Goal: Use online tool/utility: Utilize a website feature to perform a specific function

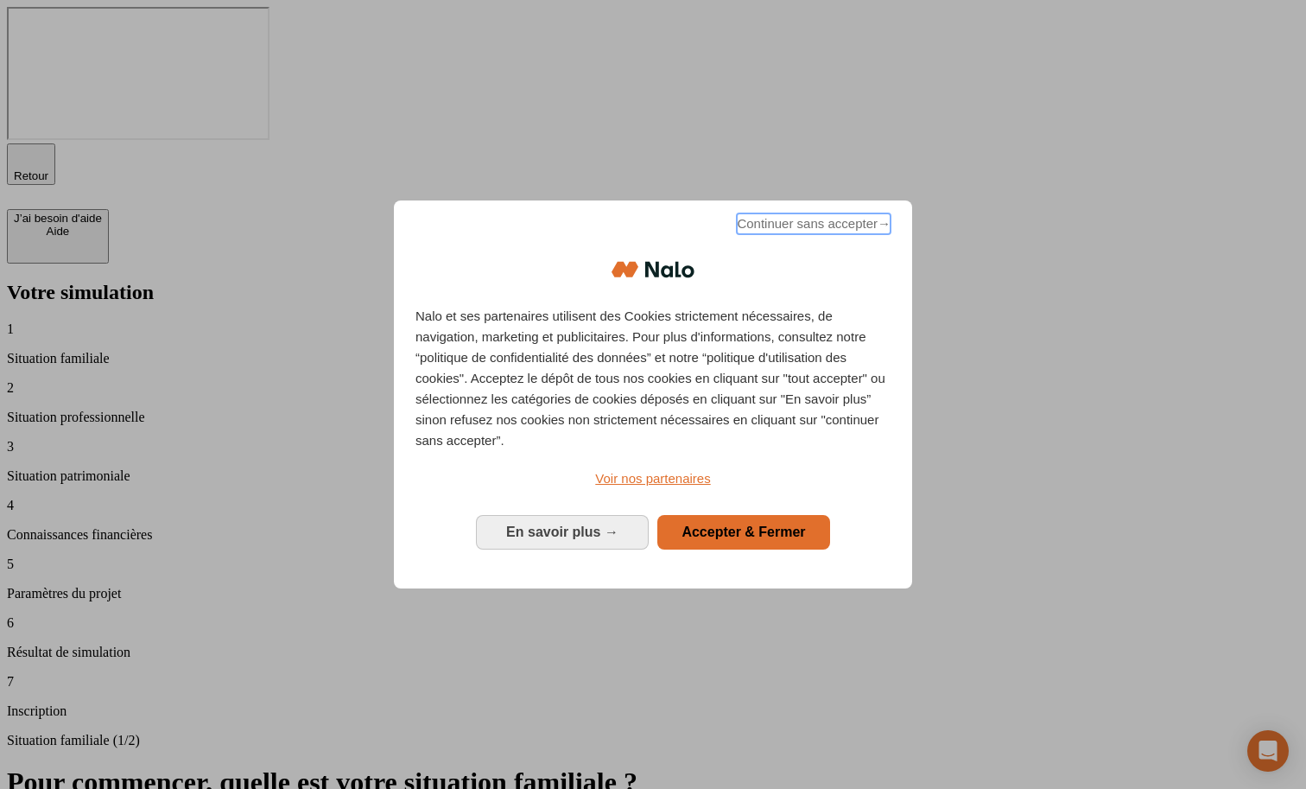
click at [804, 234] on span "Continuer sans accepter →" at bounding box center [814, 223] width 154 height 21
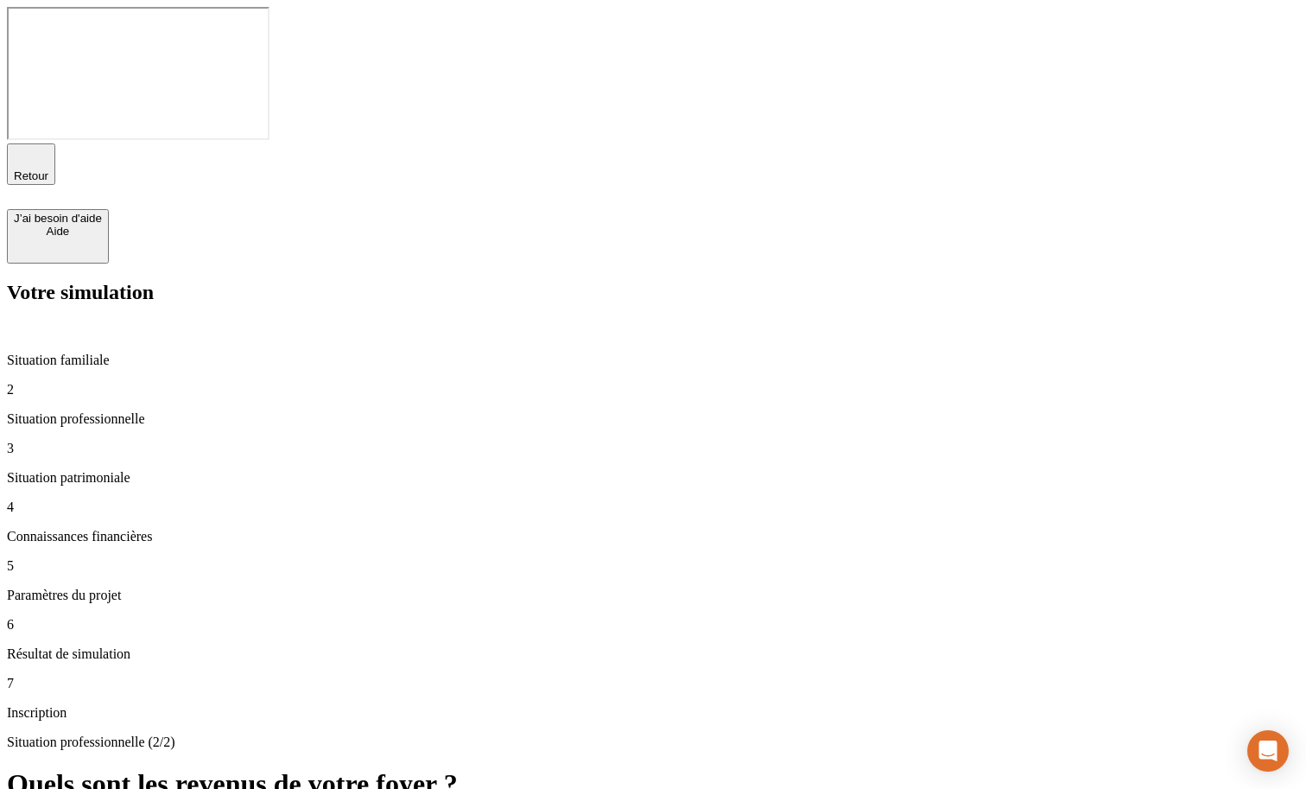
type input "100 000"
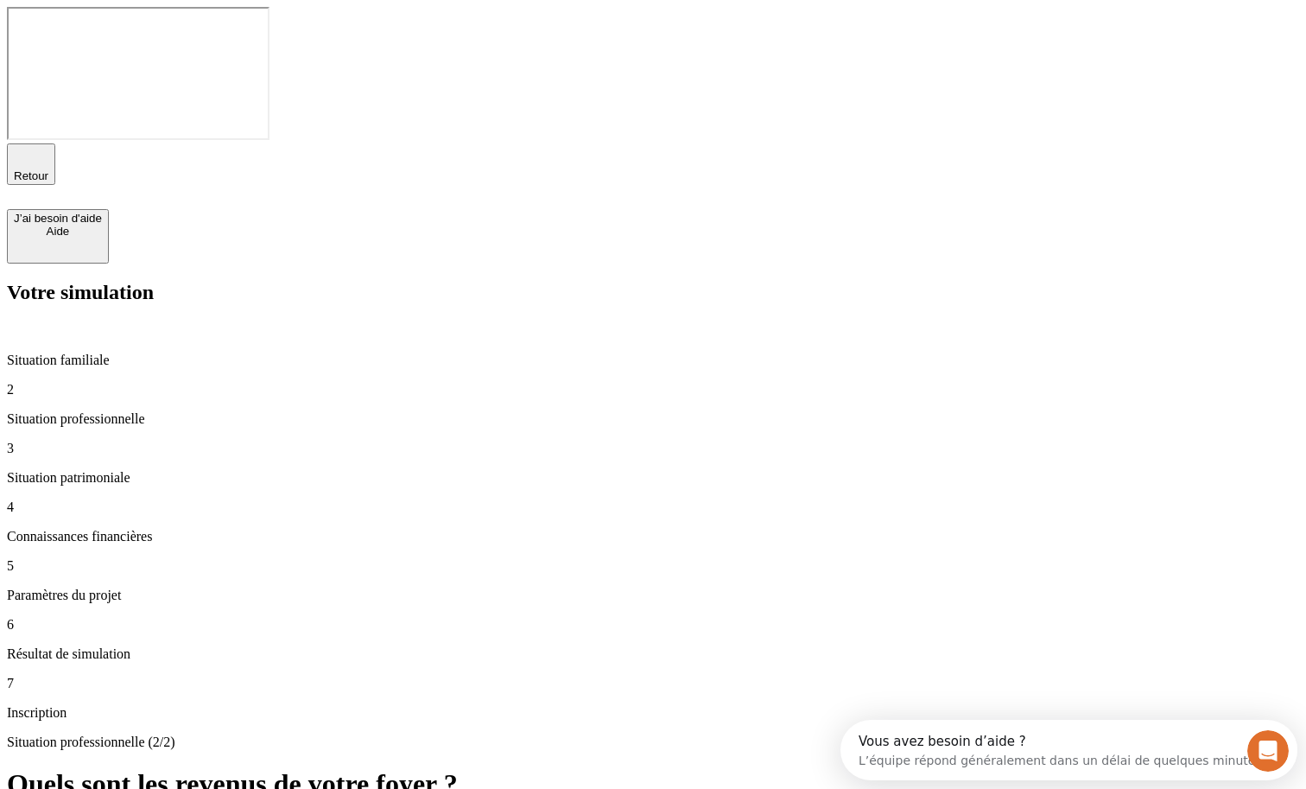
type input "50 000"
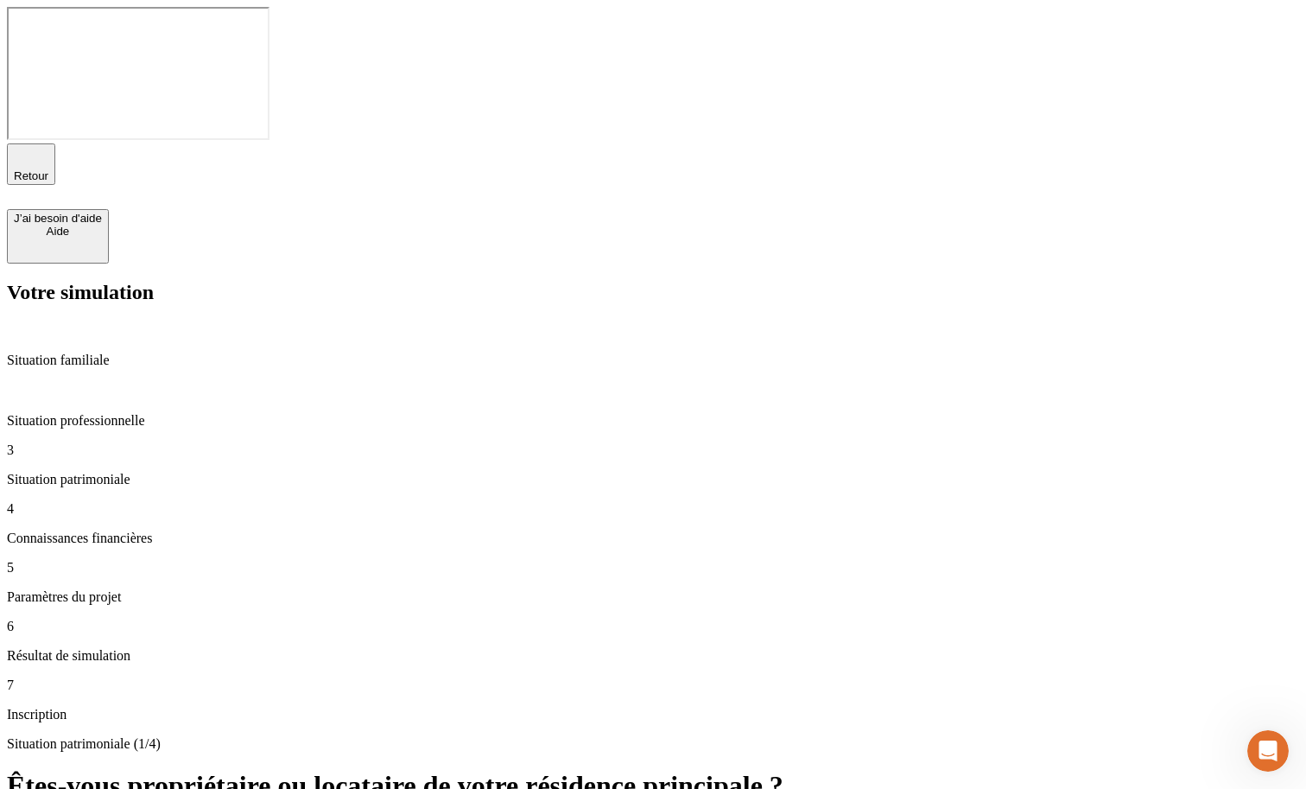
click at [48, 169] on span "Retour" at bounding box center [31, 175] width 35 height 13
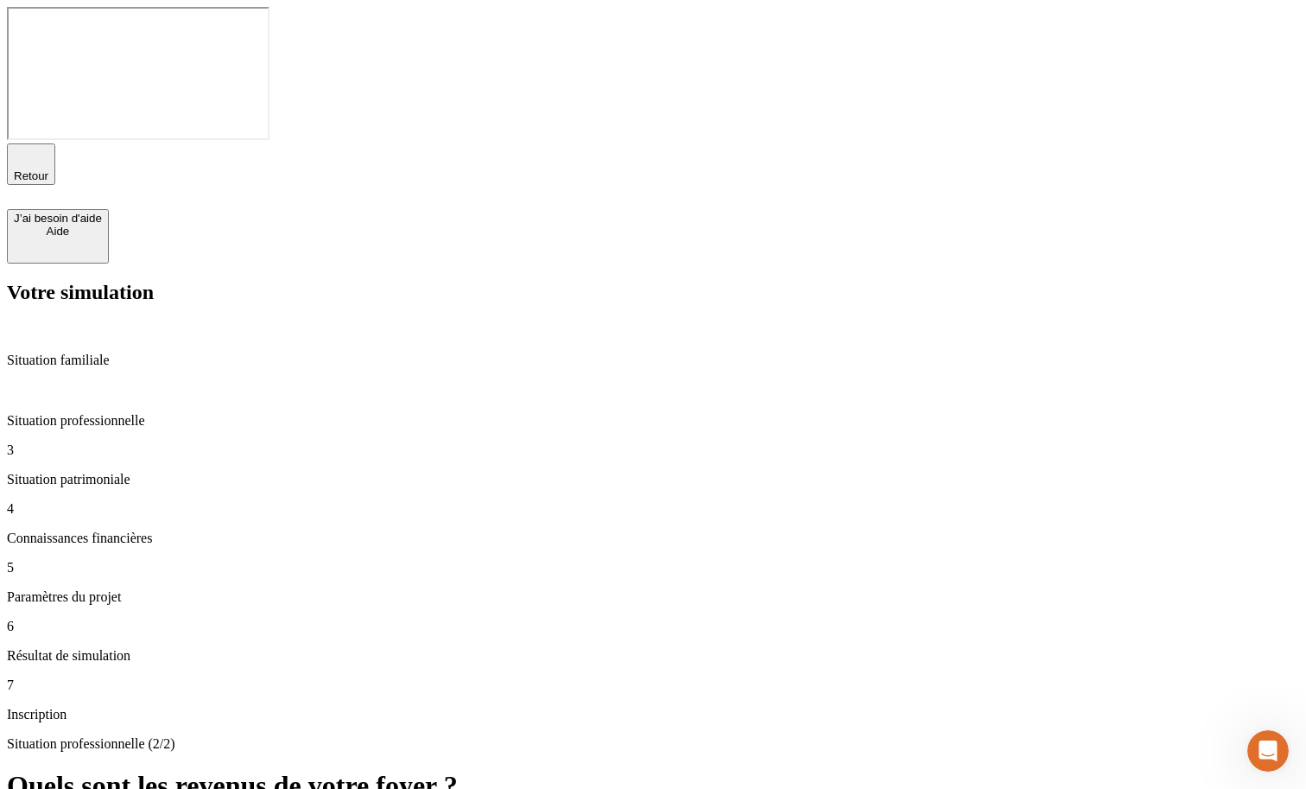
click at [48, 169] on span "Retour" at bounding box center [31, 175] width 35 height 13
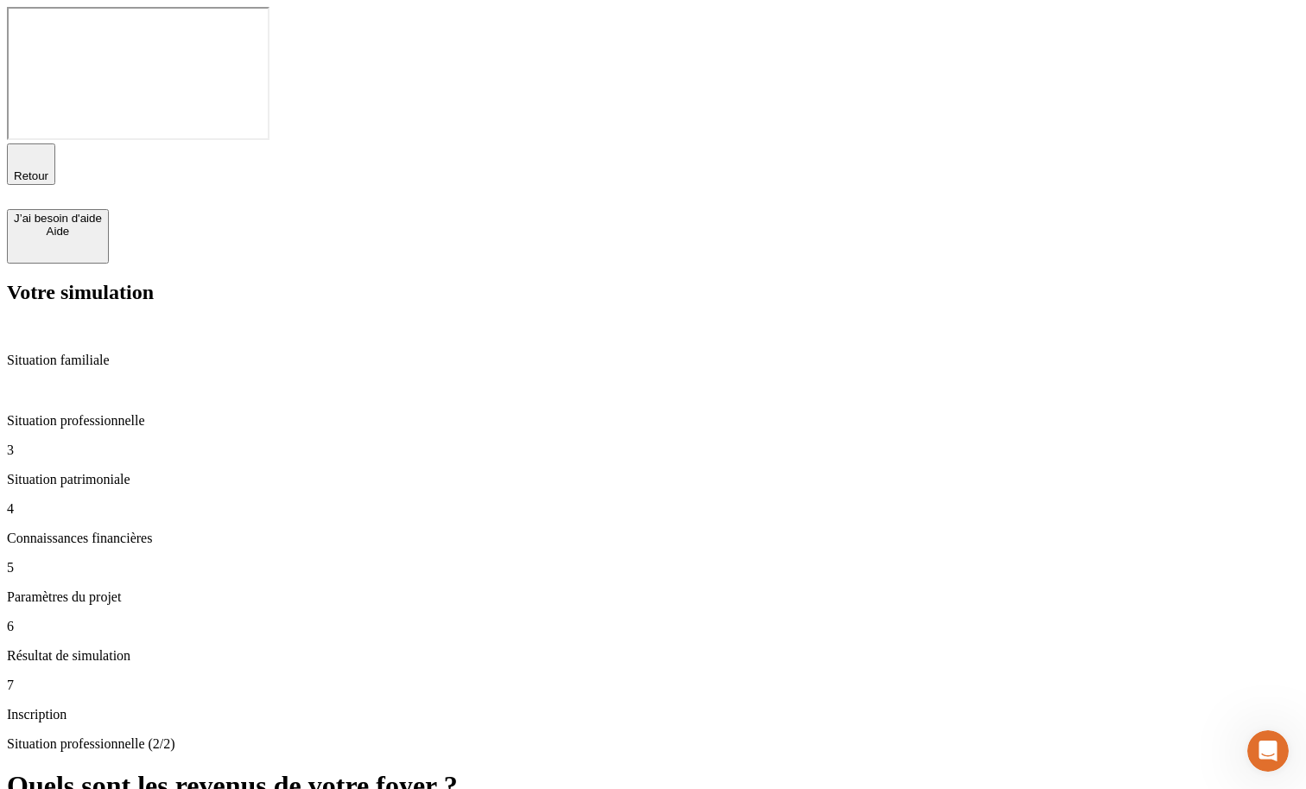
type input "50 000"
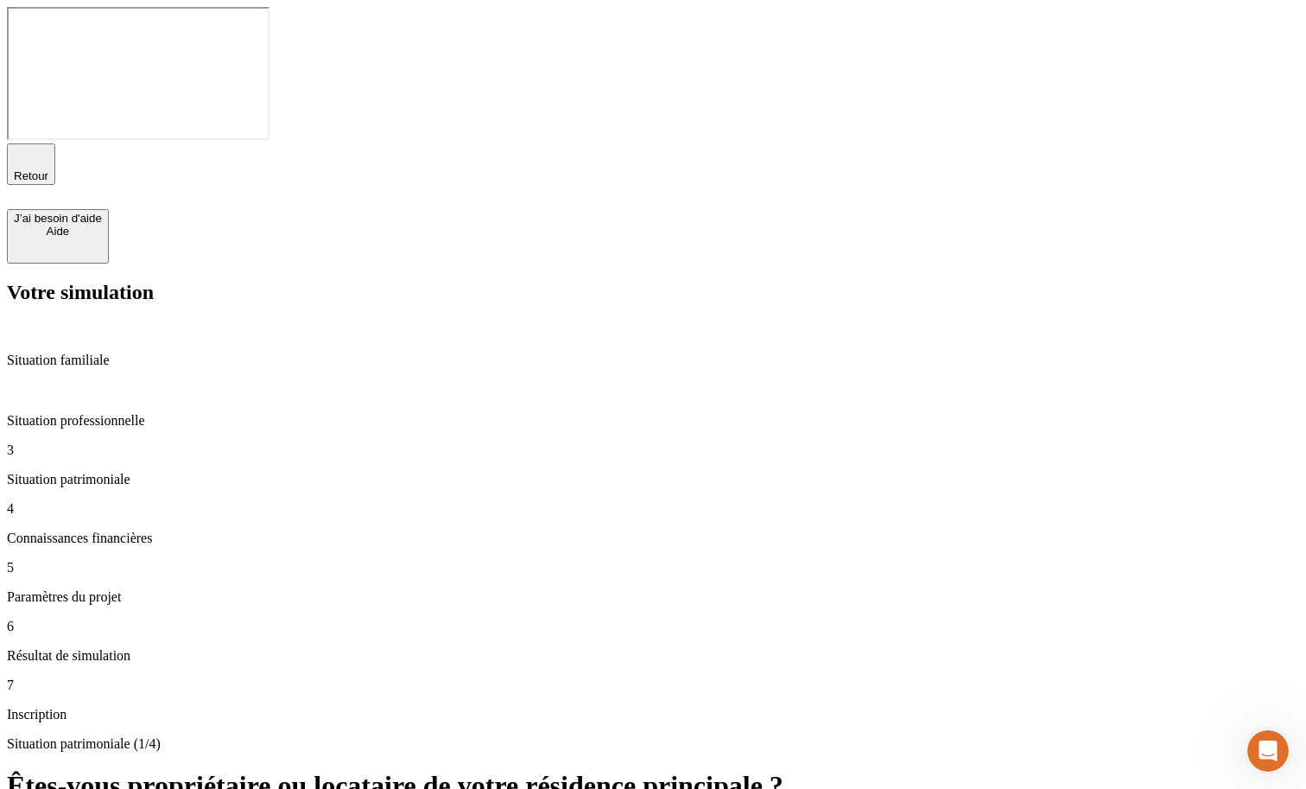
type input "400"
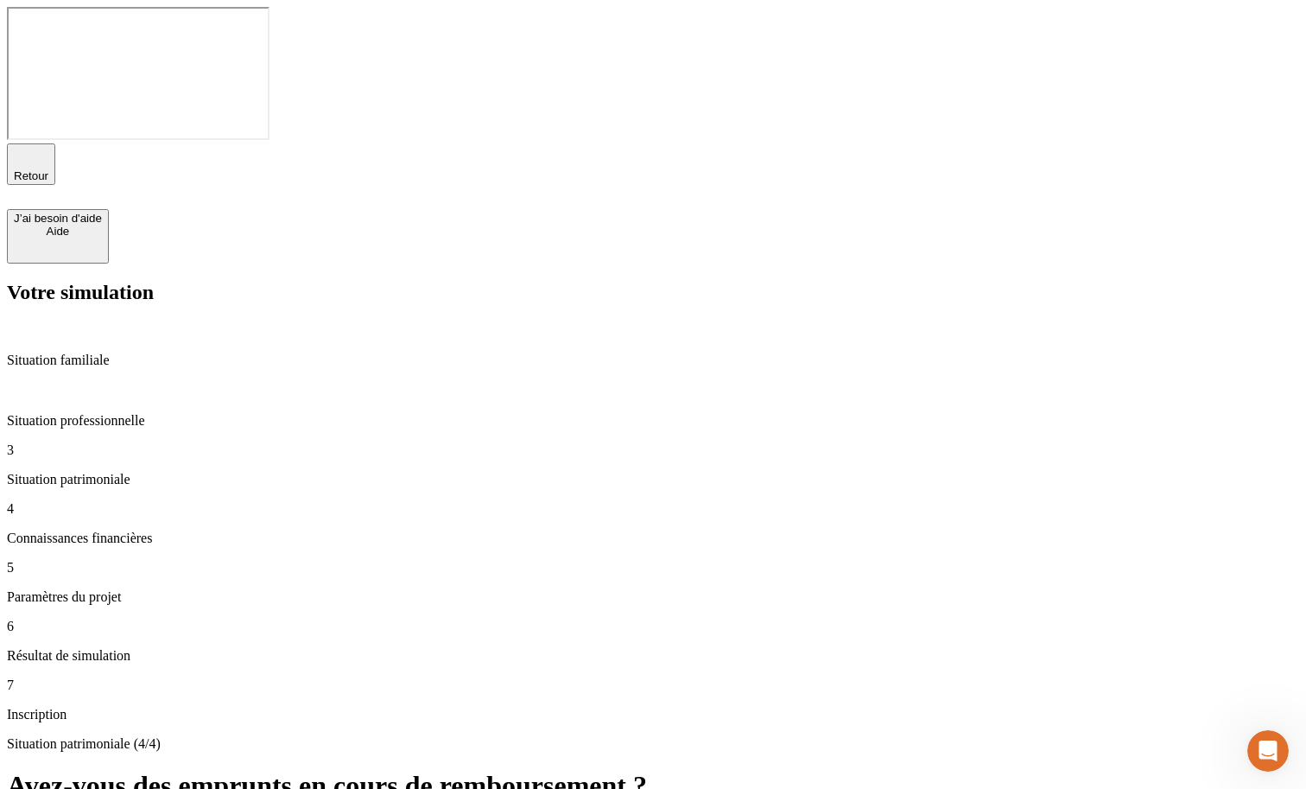
type input "400"
type input "3"
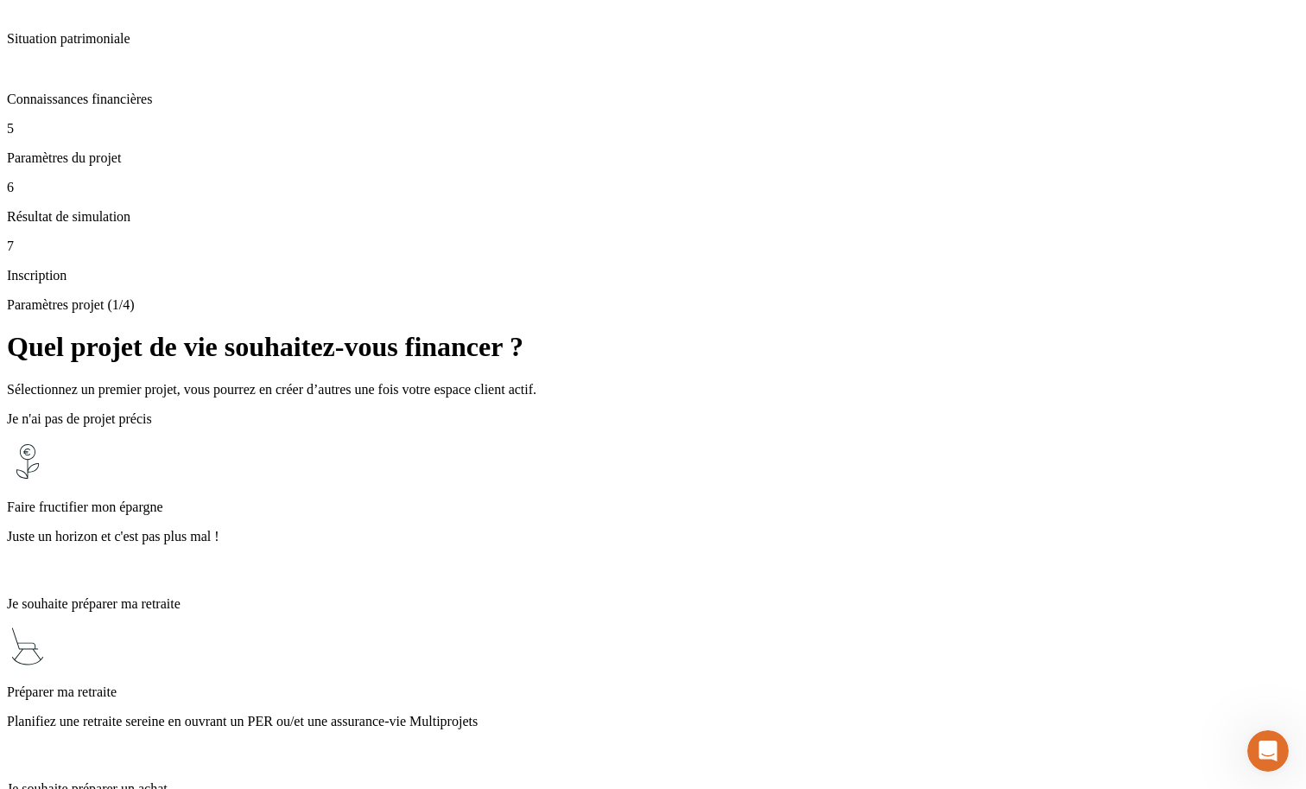
scroll to position [509, 0]
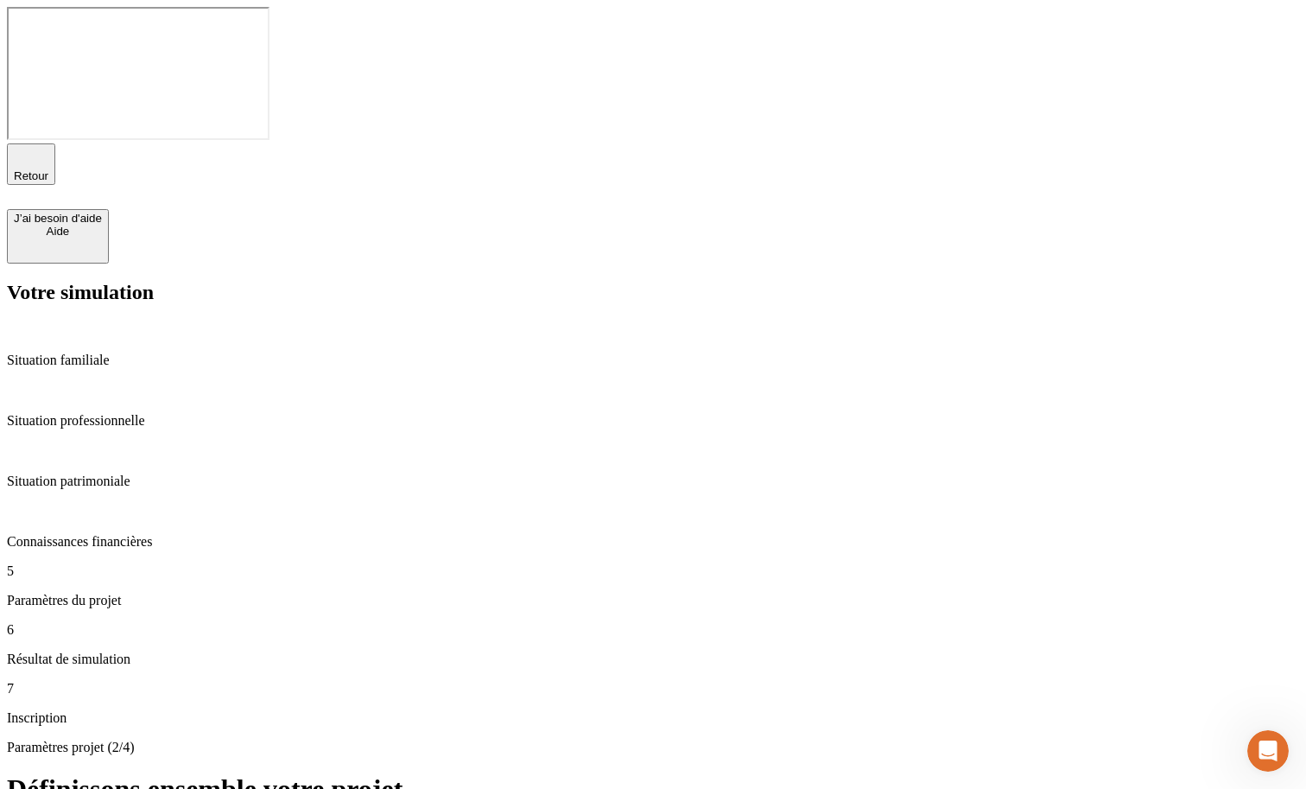
type input "36"
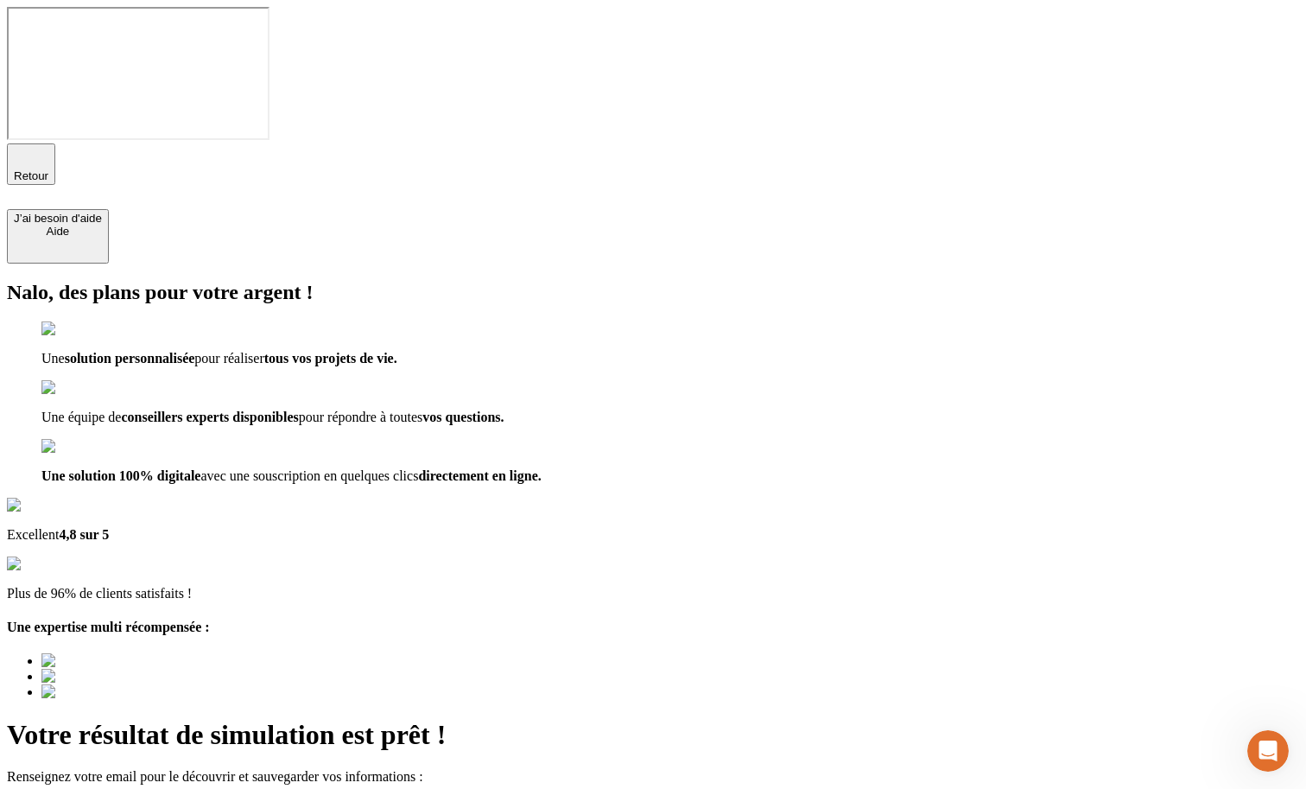
type input "anthotest20250916-05@nalo.fr"
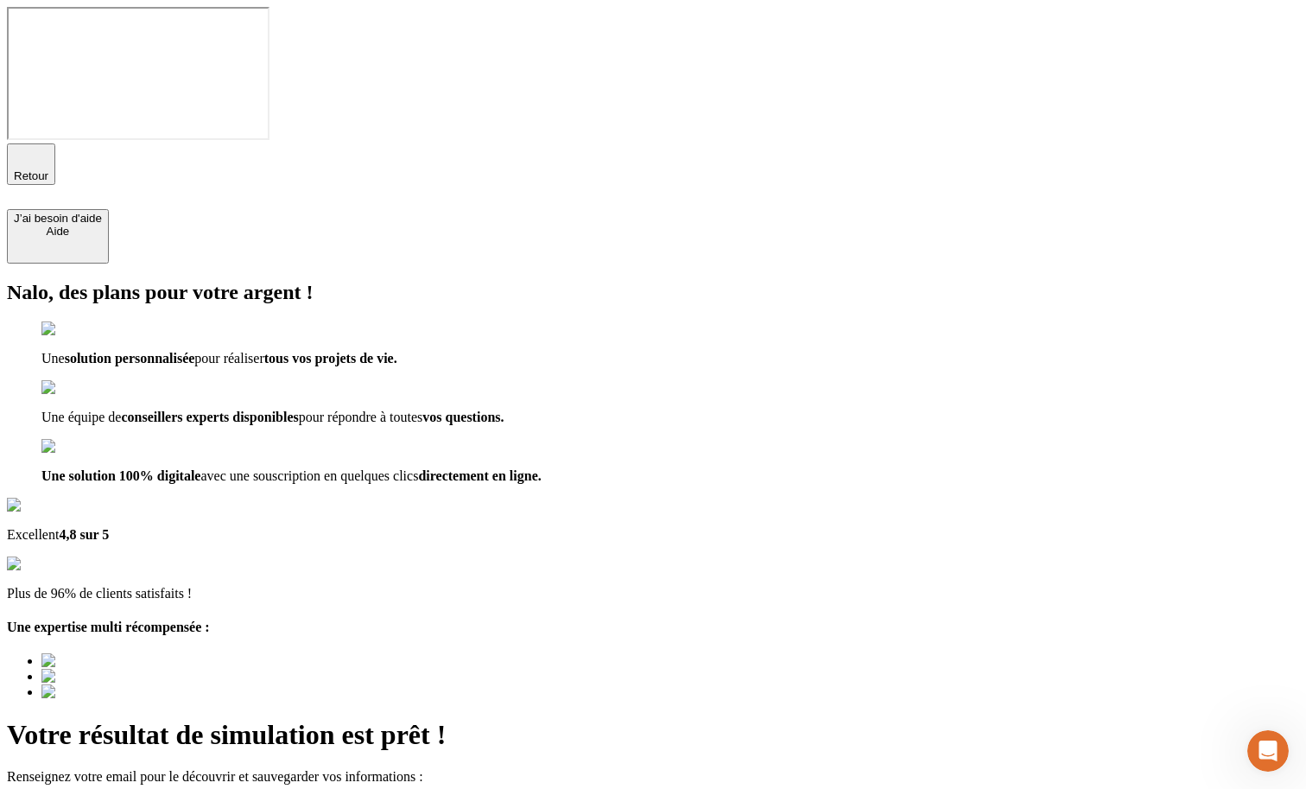
checkbox input "true"
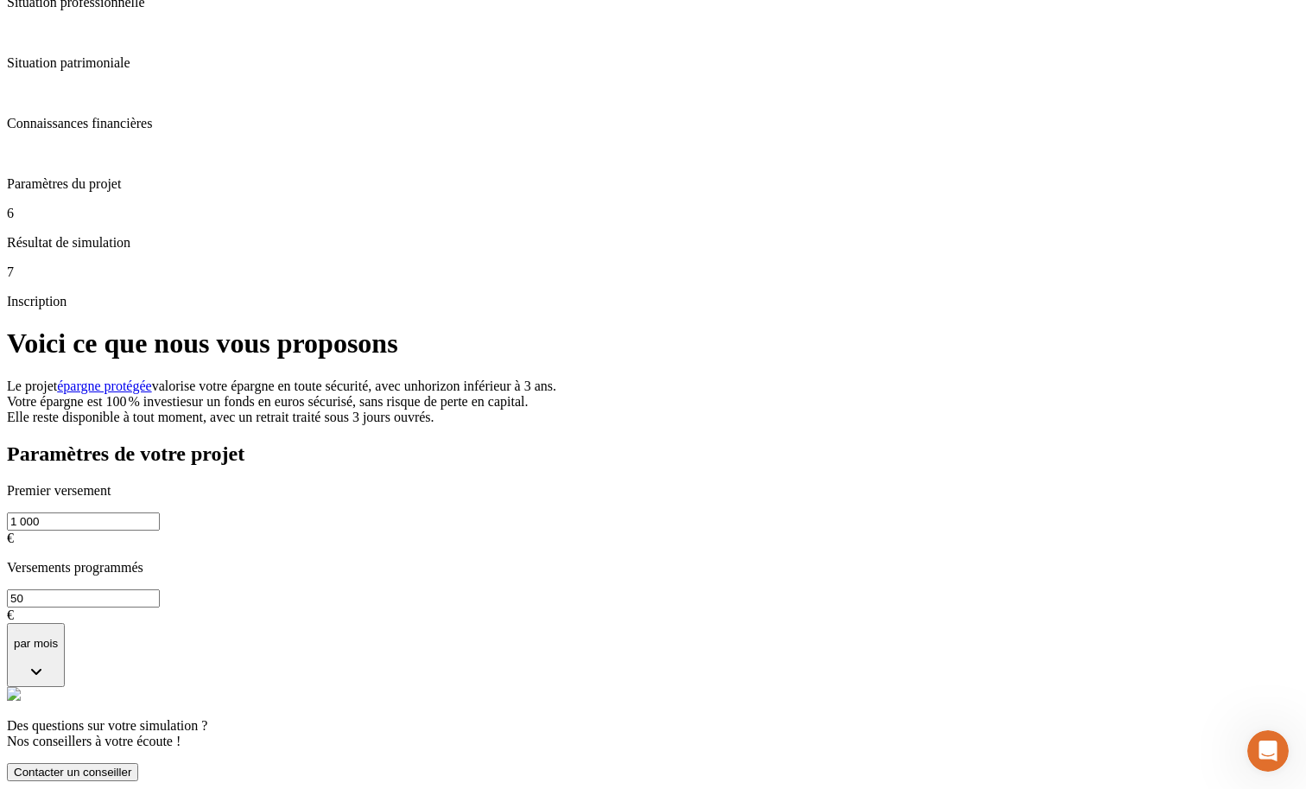
scroll to position [402, 0]
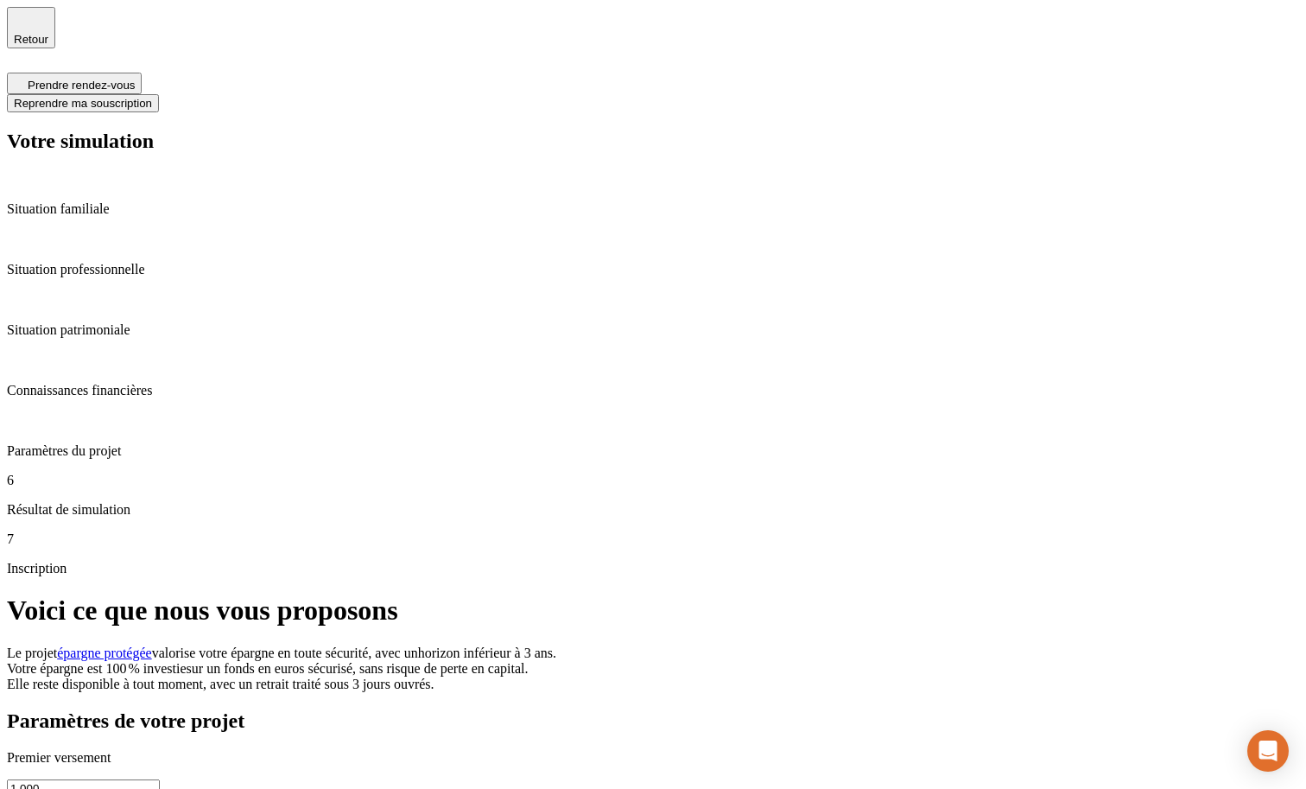
click at [124, 322] on p "Situation patrimoniale" at bounding box center [653, 330] width 1292 height 16
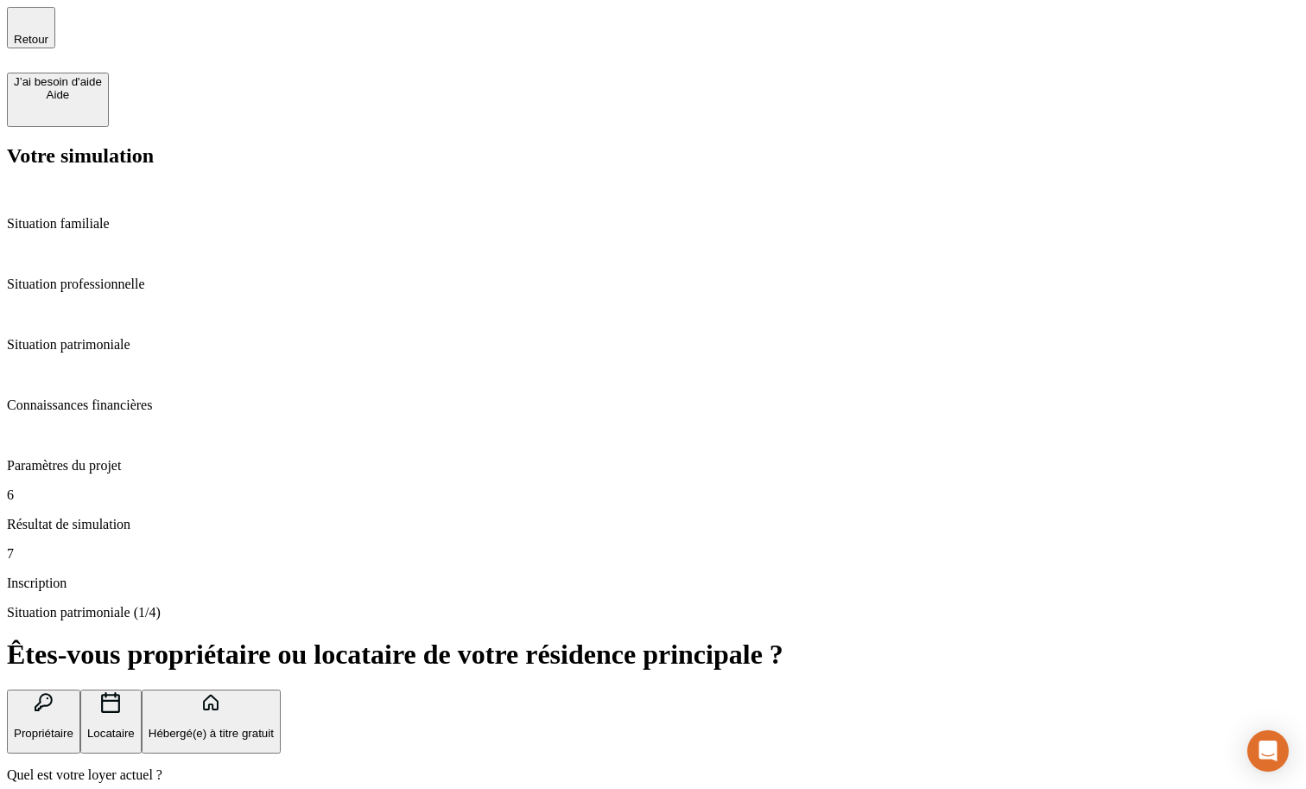
click at [149, 276] on p "Situation professionnelle" at bounding box center [653, 284] width 1292 height 16
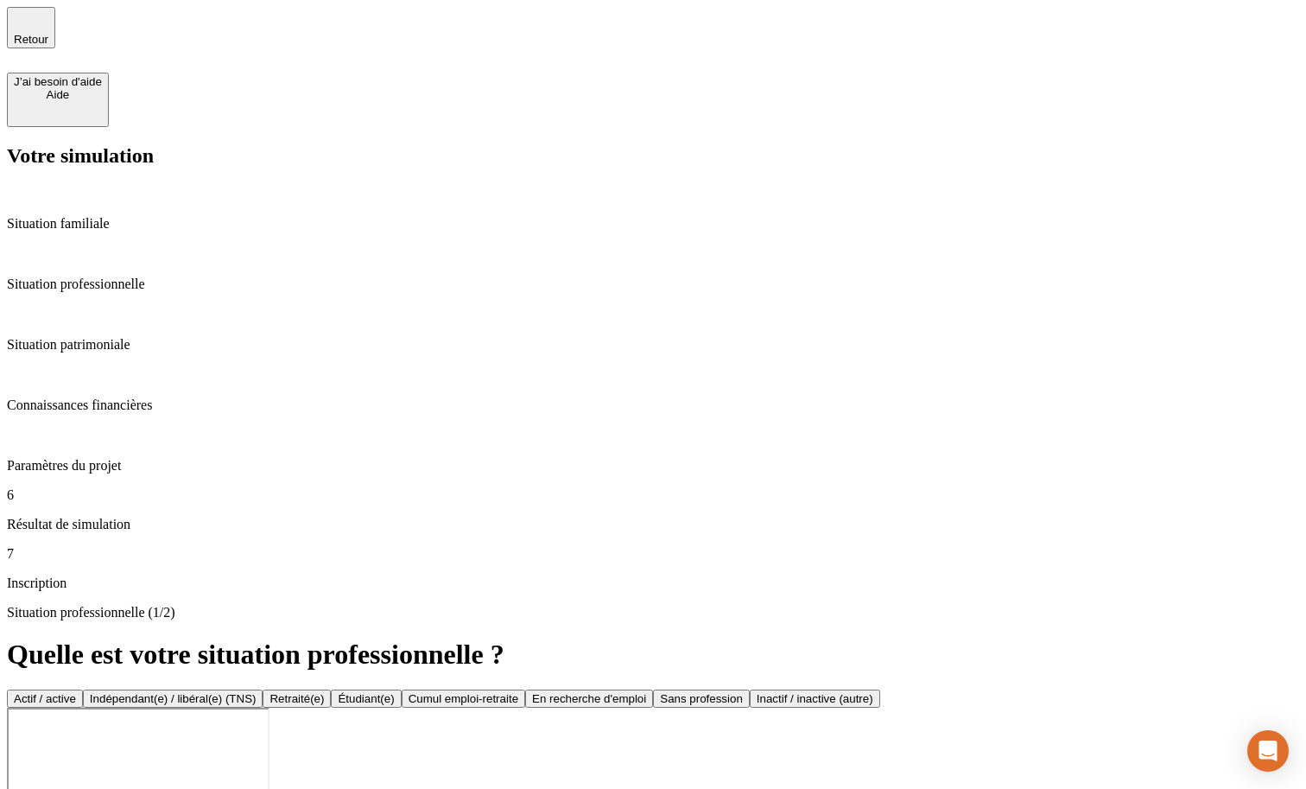
click at [148, 337] on p "Situation patrimoniale" at bounding box center [653, 345] width 1292 height 16
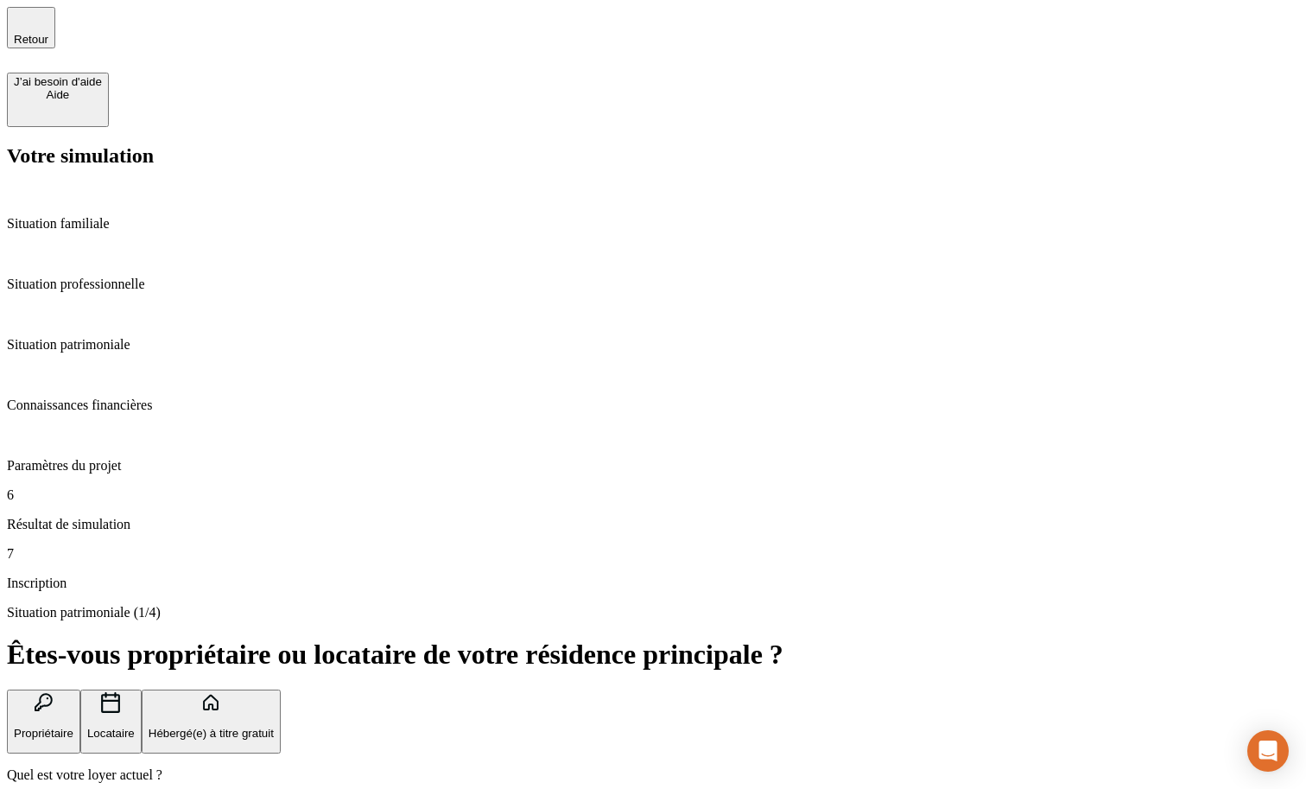
click at [156, 397] on p "Connaissances financières" at bounding box center [653, 405] width 1292 height 16
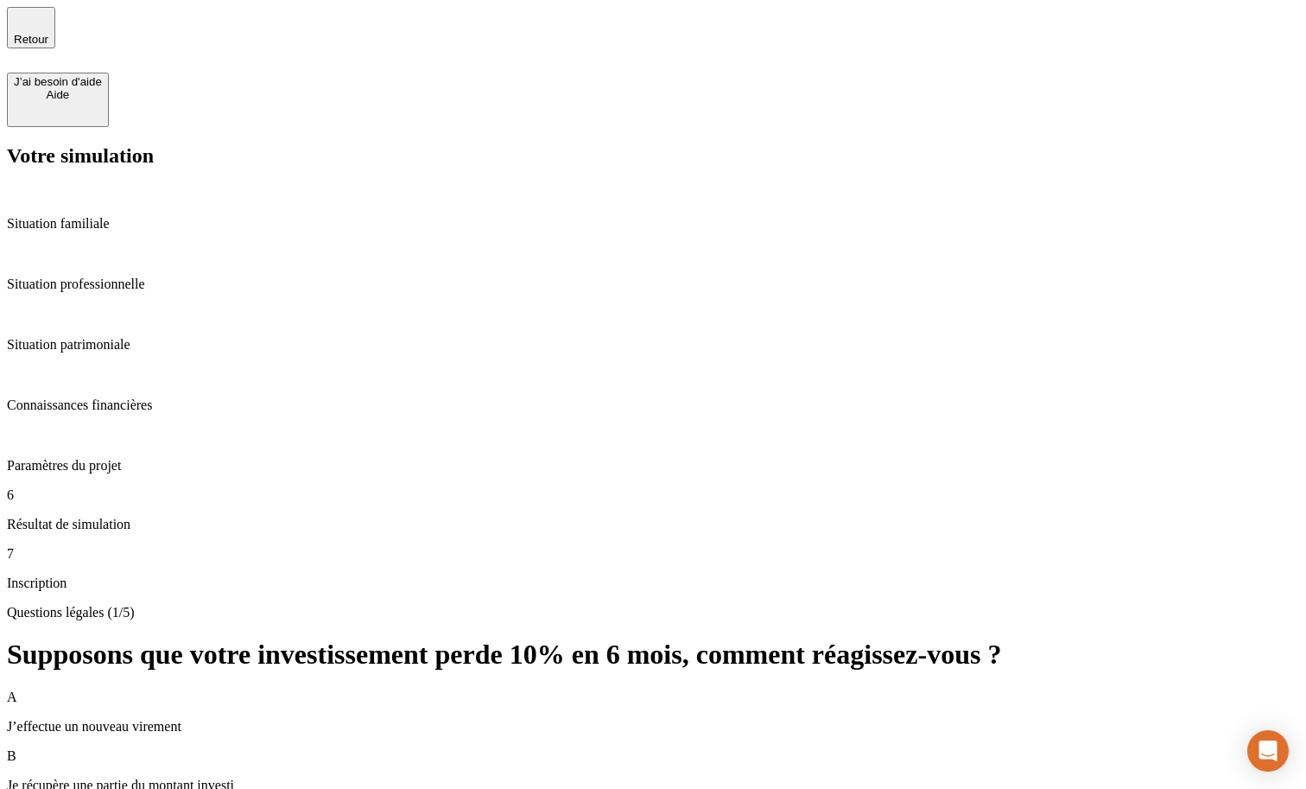
click at [148, 306] on div "Situation patrimoniale" at bounding box center [653, 329] width 1292 height 47
click at [145, 337] on p "Situation patrimoniale" at bounding box center [653, 345] width 1292 height 16
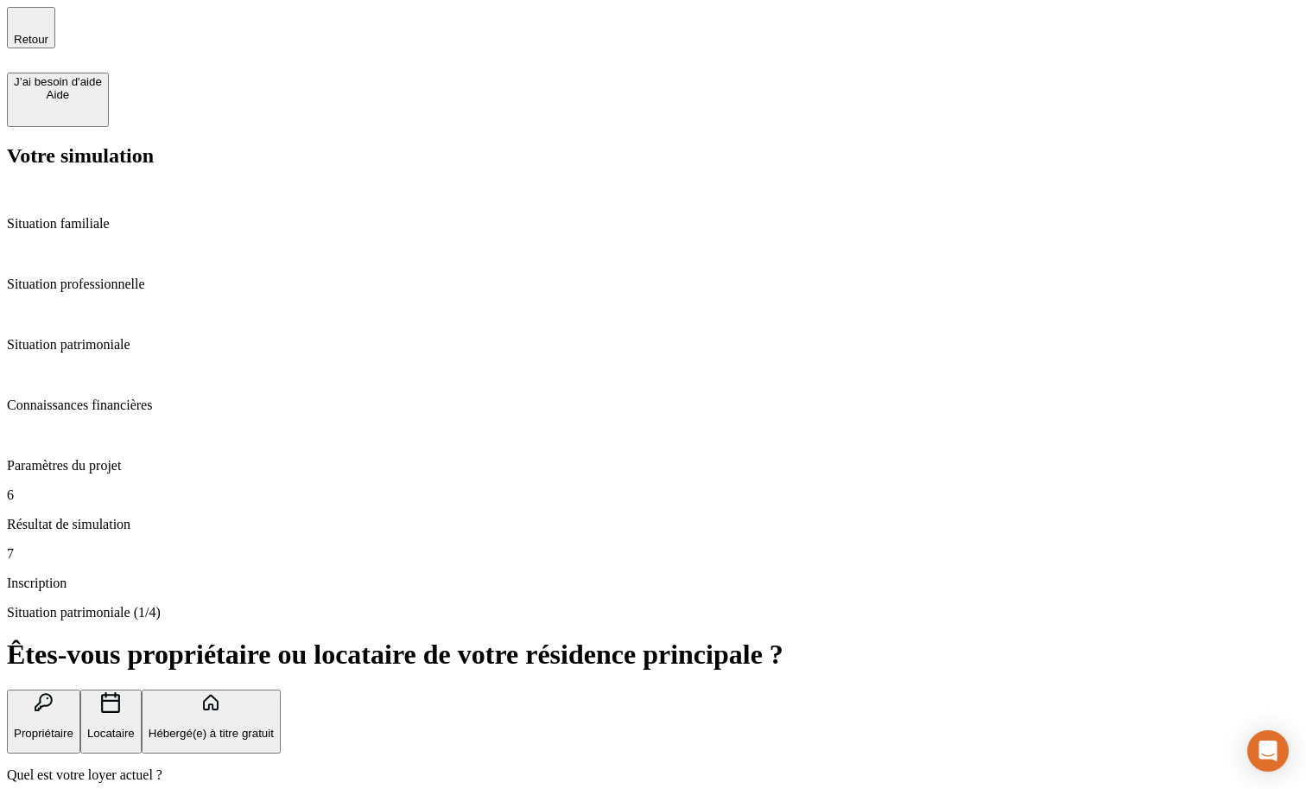
click at [146, 245] on div "Situation professionnelle" at bounding box center [653, 268] width 1292 height 47
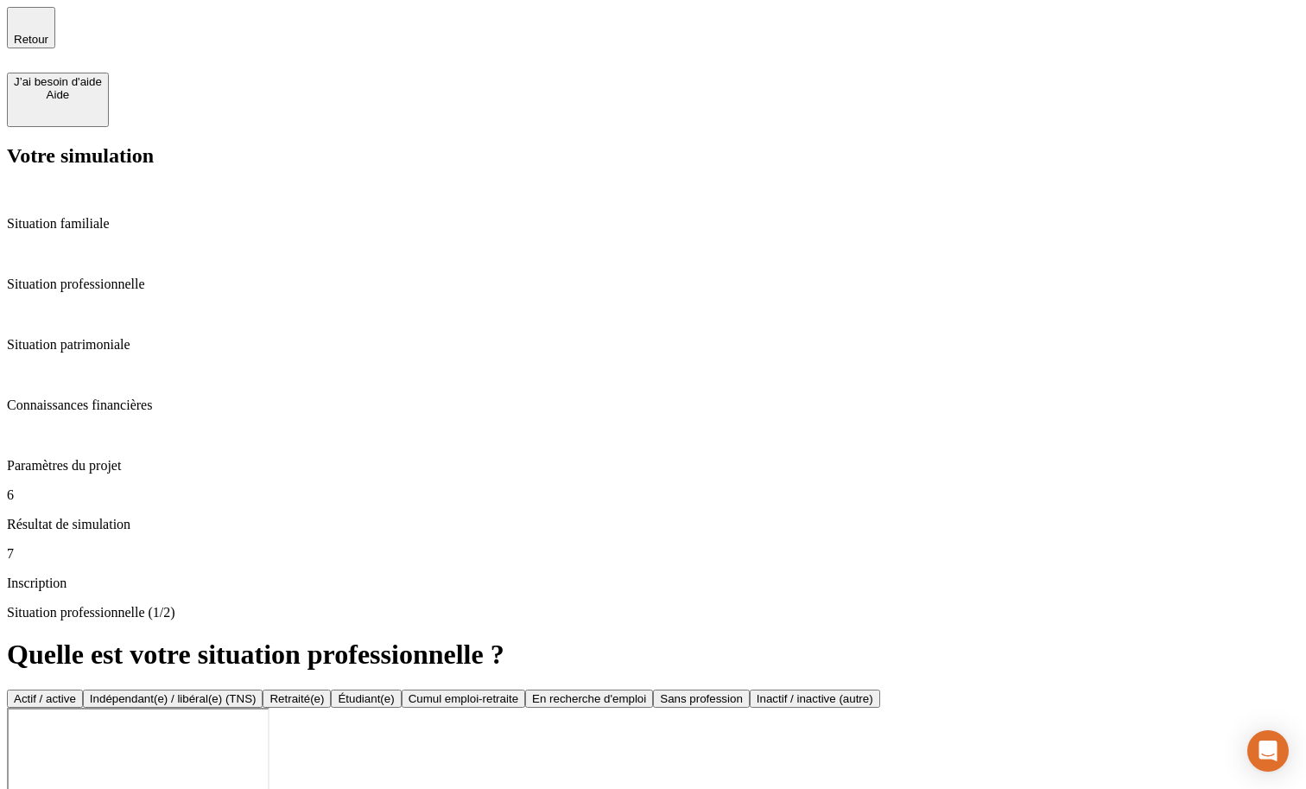
click at [136, 216] on p "Situation familiale" at bounding box center [653, 224] width 1292 height 16
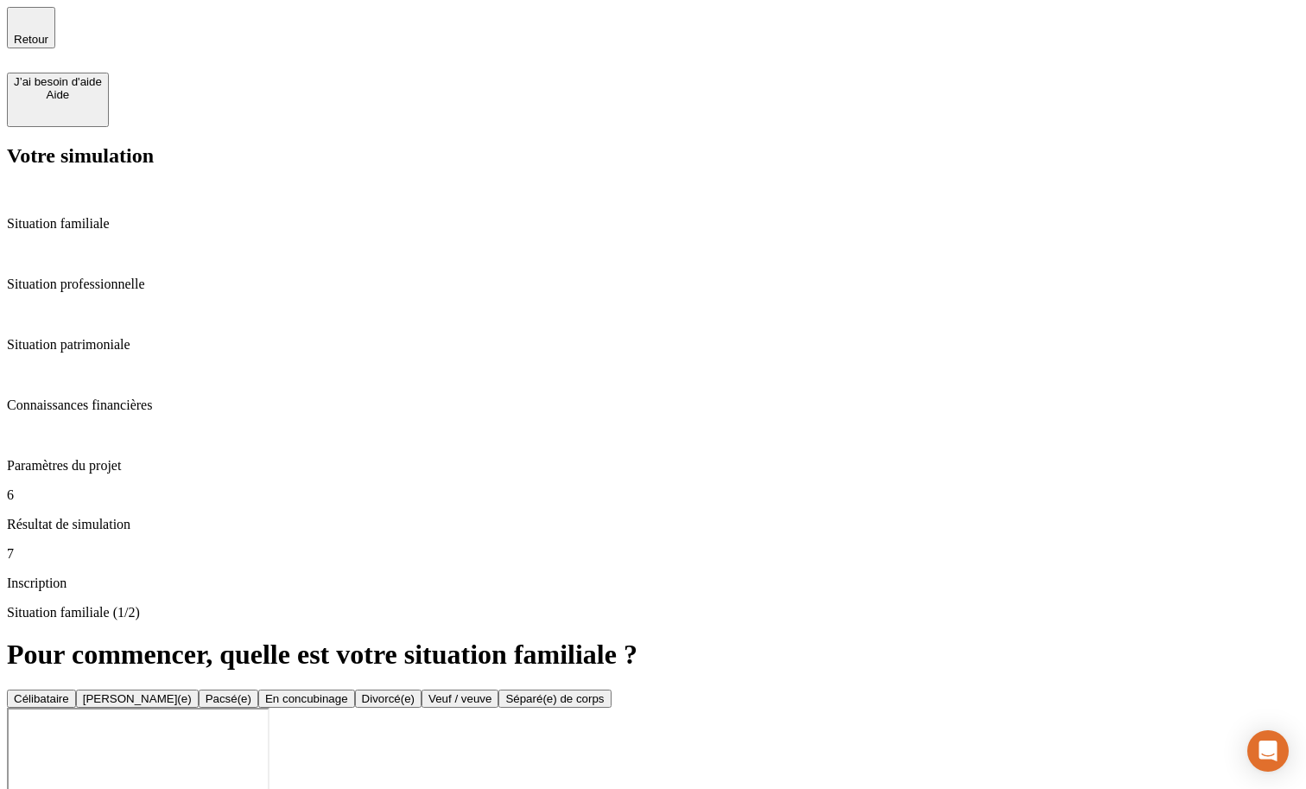
click at [150, 245] on div "Situation professionnelle" at bounding box center [653, 268] width 1292 height 47
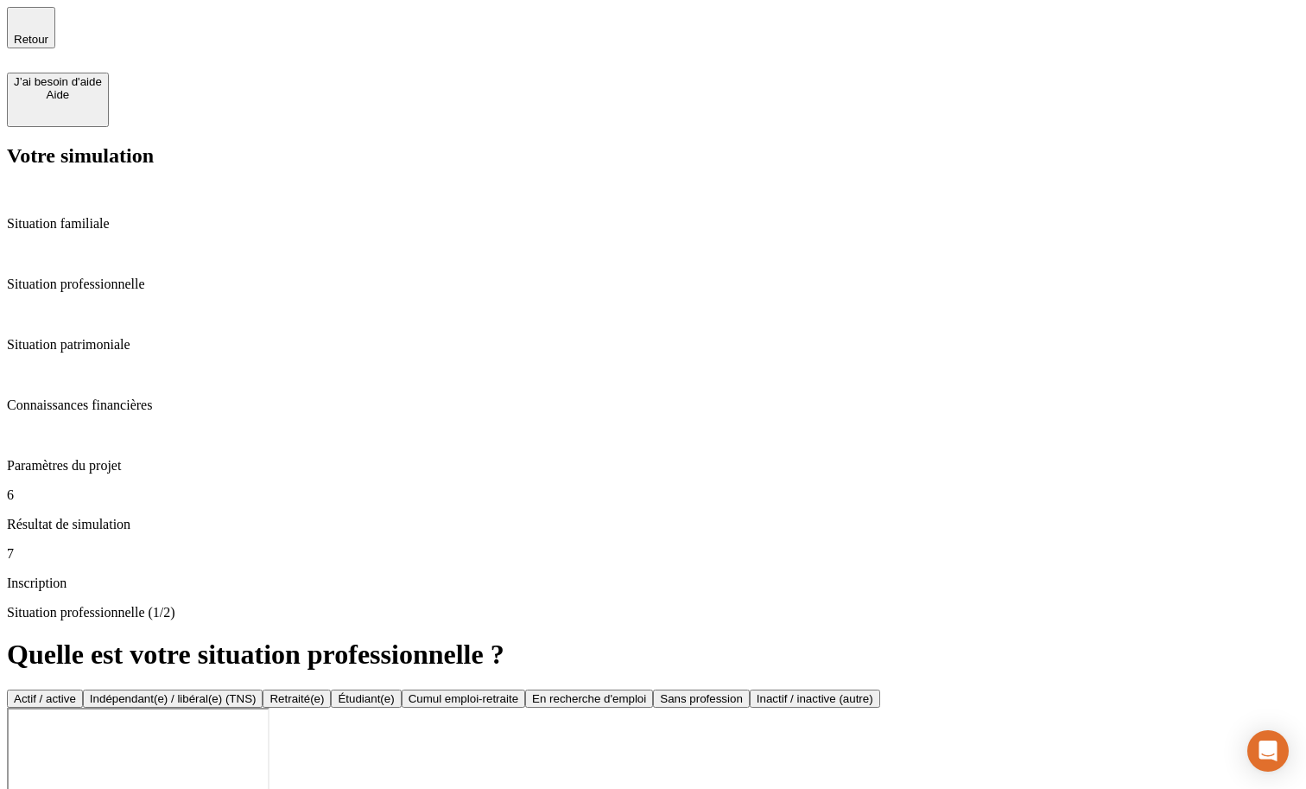
click at [162, 337] on p "Situation patrimoniale" at bounding box center [653, 345] width 1292 height 16
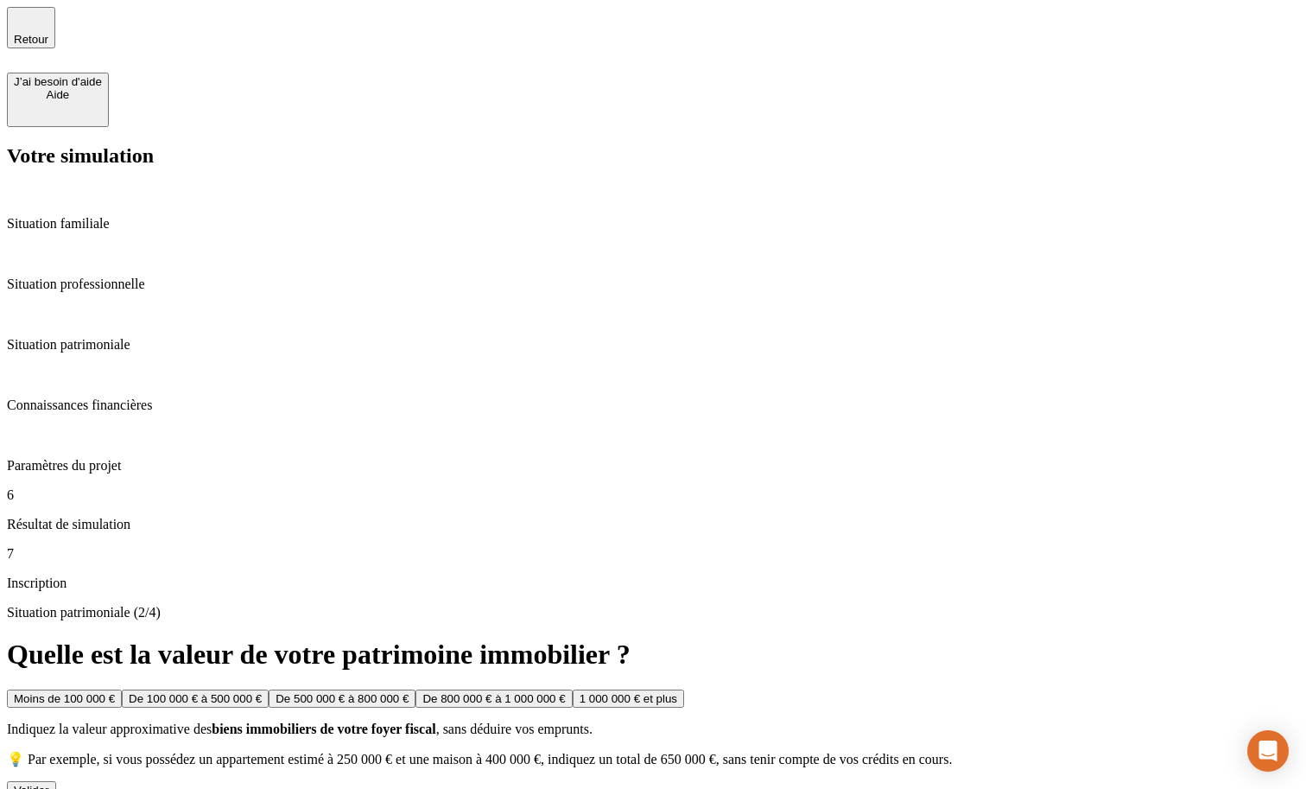
click at [122, 689] on button "Moins de 100 000 €" at bounding box center [64, 698] width 115 height 18
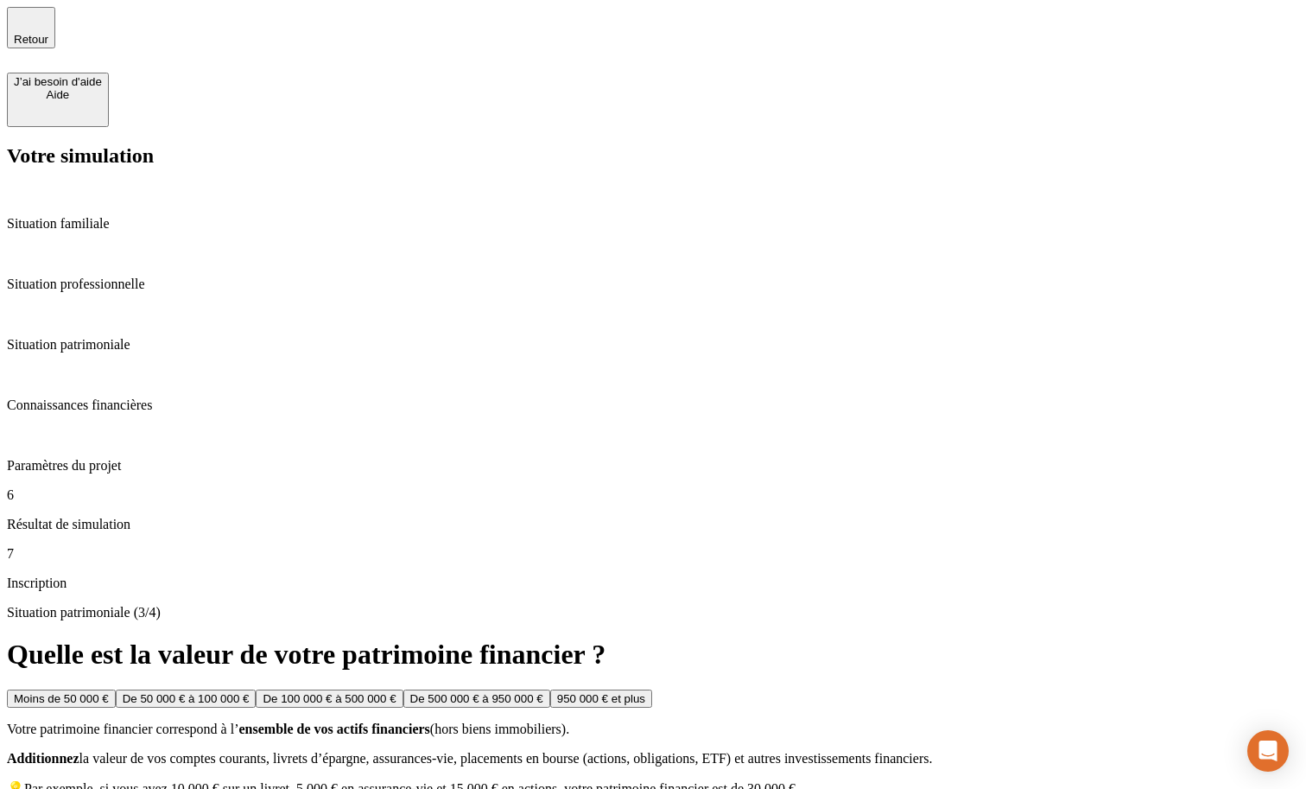
click at [116, 689] on button "Moins de 50 000 €" at bounding box center [61, 698] width 109 height 18
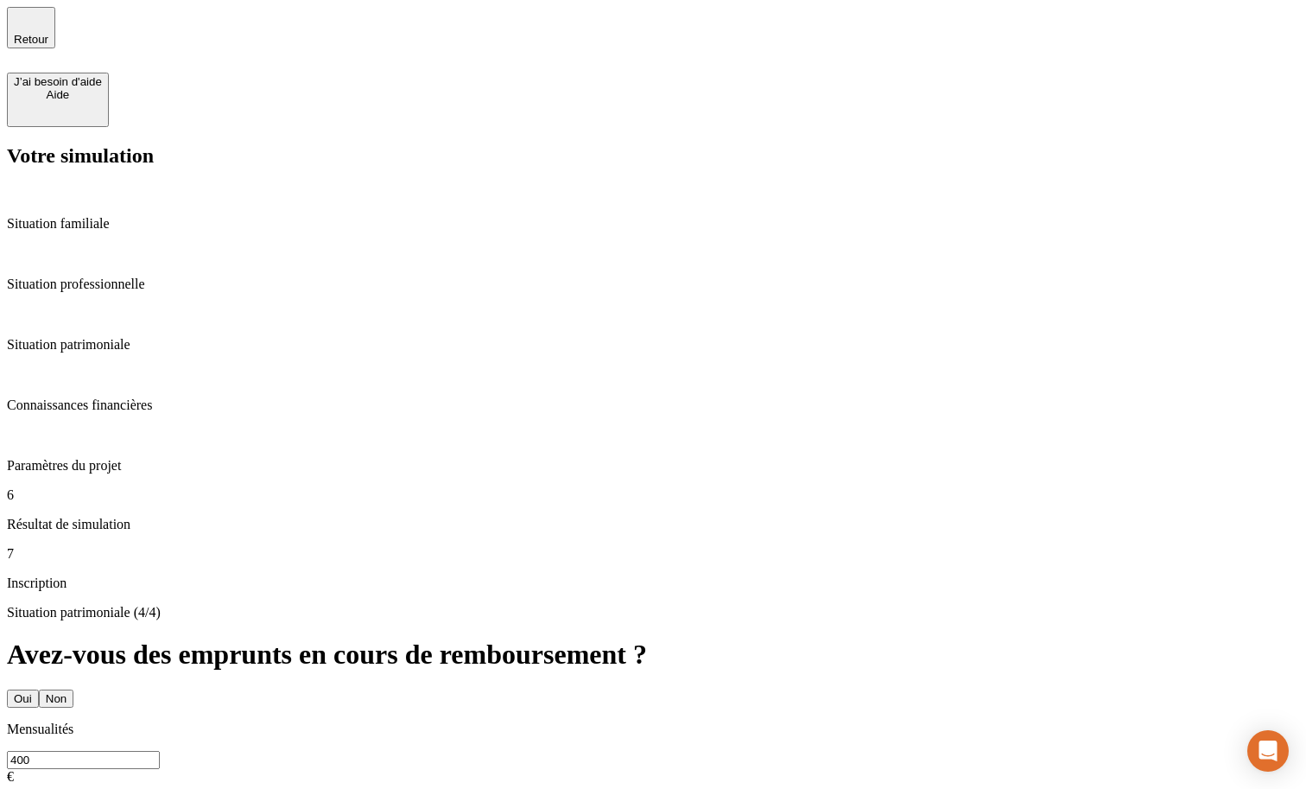
click at [188, 487] on div "6 Résultat de simulation" at bounding box center [653, 509] width 1292 height 45
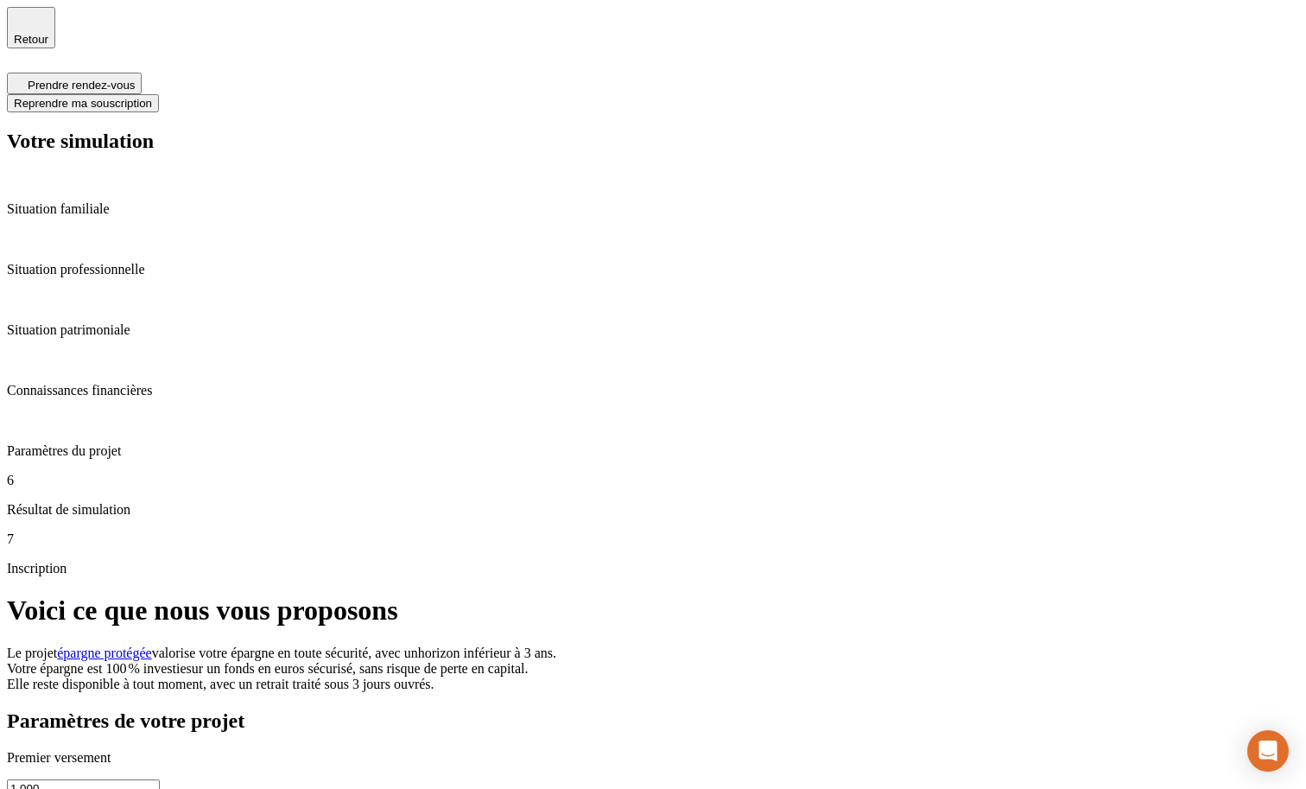
click at [152, 97] on span "Reprendre ma souscription" at bounding box center [83, 103] width 138 height 13
